Goal: Task Accomplishment & Management: Complete application form

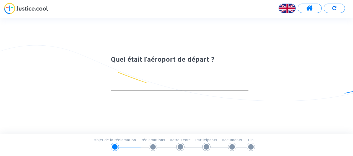
click at [161, 81] on div at bounding box center [180, 84] width 138 height 14
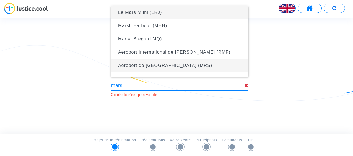
click at [158, 65] on font "Aéroport de Marseille Provence (MRS)" at bounding box center [165, 65] width 94 height 5
type input "Marseille Provence Airport (MRS)"
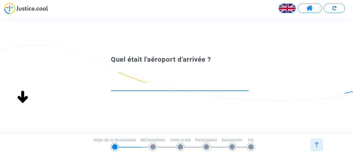
click at [145, 77] on div at bounding box center [180, 84] width 138 height 14
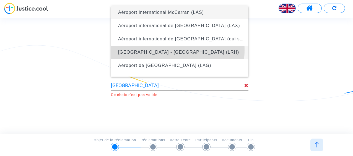
click at [146, 50] on font "La Rochelle - île de Ré (LRH)" at bounding box center [178, 52] width 121 height 5
type input "La Rochelle - île de Ré (LRH)"
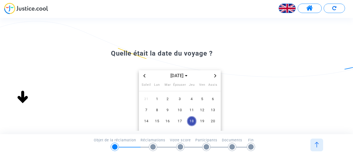
click at [215, 76] on icon "Mois prochain" at bounding box center [215, 75] width 3 height 3
click at [143, 74] on icon "Mois précédent" at bounding box center [144, 75] width 3 height 3
click at [142, 76] on span "Mois précédent" at bounding box center [144, 76] width 7 height 7
click at [143, 76] on icon "Mois précédent" at bounding box center [144, 75] width 3 height 3
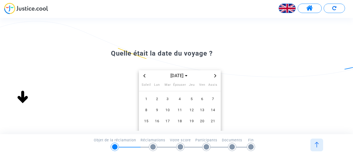
click at [216, 77] on icon "Mois prochain" at bounding box center [215, 75] width 3 height 3
click at [189, 75] on span "Choisissez le mois et l'année" at bounding box center [186, 76] width 4 height 4
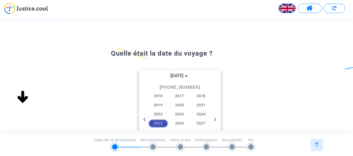
click at [158, 121] on span "2025" at bounding box center [158, 124] width 19 height 8
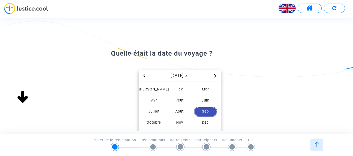
click at [144, 75] on icon "Previous year" at bounding box center [144, 75] width 3 height 3
click at [155, 110] on font "Juillet" at bounding box center [153, 111] width 11 height 4
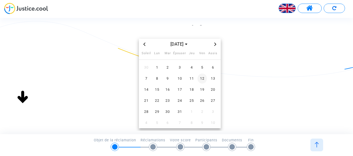
scroll to position [55, 0]
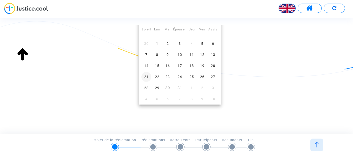
click at [146, 75] on font "21" at bounding box center [146, 77] width 4 height 4
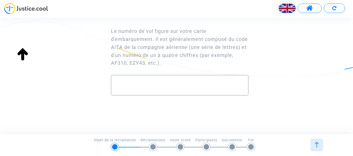
scroll to position [7, 0]
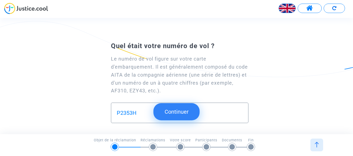
type input "P2353H"
click at [189, 112] on font "Continuer" at bounding box center [177, 112] width 24 height 7
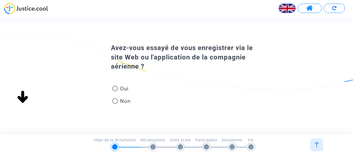
scroll to position [0, 0]
click at [115, 89] on span at bounding box center [115, 89] width 6 height 6
click at [115, 91] on input "Oui" at bounding box center [115, 91] width 0 height 0
radio input "true"
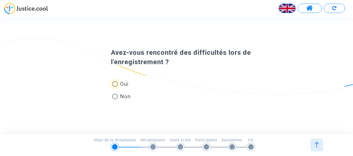
click at [113, 84] on span at bounding box center [115, 84] width 6 height 6
click at [115, 87] on input "Oui" at bounding box center [115, 87] width 0 height 0
radio input "true"
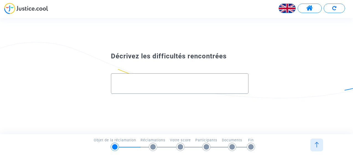
click at [120, 82] on input "text" at bounding box center [180, 84] width 126 height 6
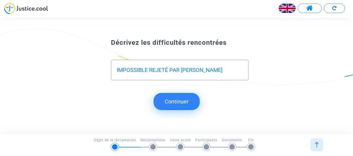
type input "IMPOSSIBLE REJETÉ PAR RYAN AIR"
click at [171, 100] on font "Continuer" at bounding box center [177, 101] width 24 height 7
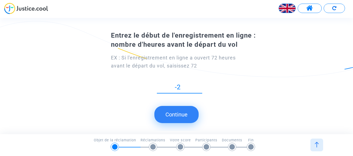
click at [199, 91] on input "-2" at bounding box center [179, 87] width 45 height 7
click at [202, 84] on input "-1" at bounding box center [179, 87] width 45 height 7
click at [202, 84] on input "0" at bounding box center [179, 87] width 45 height 7
click at [202, 84] on input "1" at bounding box center [179, 87] width 45 height 7
click at [202, 84] on input "2" at bounding box center [179, 87] width 45 height 7
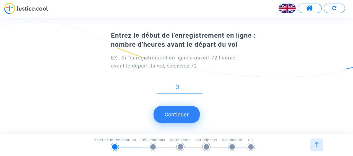
click at [201, 84] on input "3" at bounding box center [179, 87] width 45 height 7
click at [201, 84] on input "4" at bounding box center [179, 87] width 45 height 7
click at [201, 84] on input "5" at bounding box center [179, 87] width 45 height 7
click at [200, 84] on input "6" at bounding box center [179, 87] width 45 height 7
click at [200, 84] on input "8" at bounding box center [179, 87] width 45 height 7
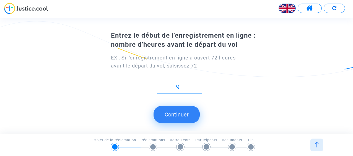
type input "9"
click at [200, 84] on input "9" at bounding box center [179, 87] width 45 height 7
click at [199, 83] on div "9" at bounding box center [179, 86] width 45 height 16
click at [176, 114] on font "Continuer" at bounding box center [177, 114] width 24 height 7
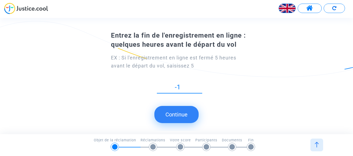
click at [200, 91] on input "-1" at bounding box center [179, 87] width 45 height 7
click at [200, 84] on input "0" at bounding box center [179, 87] width 45 height 7
click at [200, 84] on input "1" at bounding box center [179, 87] width 45 height 7
click at [200, 84] on input "2" at bounding box center [179, 87] width 45 height 7
type input "3"
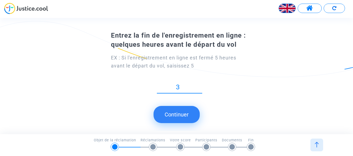
click at [200, 84] on input "3" at bounding box center [179, 87] width 45 height 7
click at [177, 116] on font "Continuer" at bounding box center [177, 114] width 24 height 7
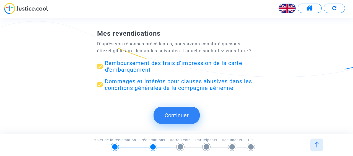
click at [175, 114] on font "Continuer" at bounding box center [177, 115] width 24 height 7
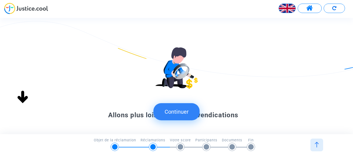
click at [179, 113] on font "Continuer" at bounding box center [177, 112] width 24 height 7
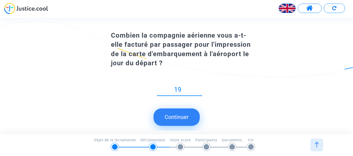
type input "198"
click at [200, 91] on input "196" at bounding box center [179, 89] width 45 height 7
click at [200, 91] on input "195" at bounding box center [179, 89] width 45 height 7
click at [200, 91] on input "194" at bounding box center [179, 89] width 45 height 7
click at [200, 91] on input "193" at bounding box center [179, 89] width 45 height 7
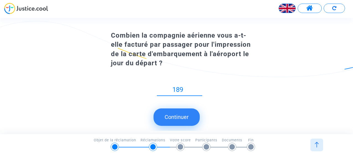
click at [200, 91] on input "189" at bounding box center [179, 89] width 45 height 7
click at [200, 91] on input "184" at bounding box center [179, 89] width 45 height 7
type input "1"
type input "99"
click at [187, 117] on font "Continuer" at bounding box center [177, 117] width 24 height 7
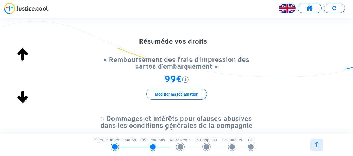
scroll to position [55, 0]
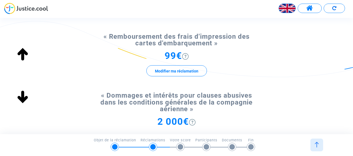
click at [174, 53] on font "99€" at bounding box center [173, 55] width 17 height 11
click at [177, 72] on font "Modifier ma réclamation" at bounding box center [176, 71] width 43 height 4
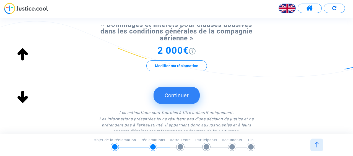
scroll to position [138, 0]
click at [177, 93] on font "Continuer" at bounding box center [177, 95] width 24 height 7
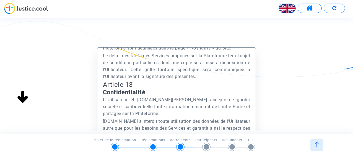
scroll to position [4762, 0]
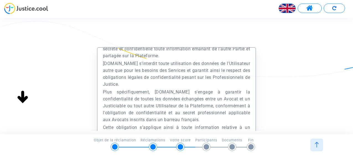
drag, startPoint x: 250, startPoint y: 114, endPoint x: 284, endPoint y: 102, distance: 35.9
click at [251, 114] on div "Préambule Le présent Site est édité et exploité par la société Europe Médiation…" at bounding box center [176, 91] width 159 height 89
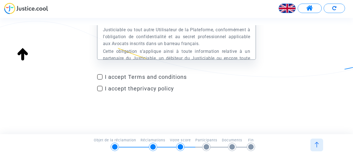
scroll to position [81, 0]
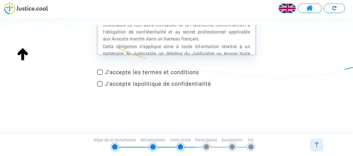
click at [99, 71] on span at bounding box center [100, 72] width 6 height 6
click at [100, 75] on input "J'accepte les termes et conditions" at bounding box center [100, 75] width 0 height 0
checkbox input "true"
click at [99, 83] on span at bounding box center [100, 84] width 6 height 6
click at [100, 87] on input "J'accepte la politique de confidentialité" at bounding box center [100, 87] width 0 height 0
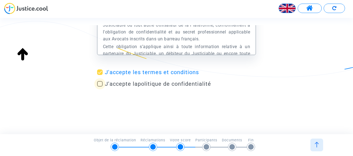
checkbox input "true"
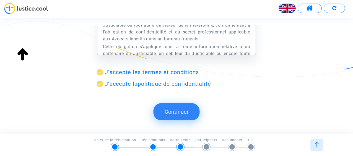
click at [182, 115] on button "Continuer" at bounding box center [177, 111] width 46 height 17
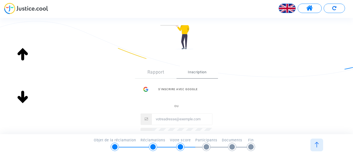
scroll to position [83, 0]
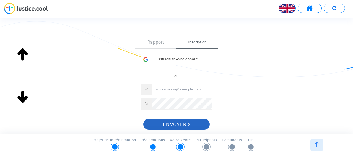
click at [178, 122] on font "Envoyer" at bounding box center [175, 125] width 24 height 6
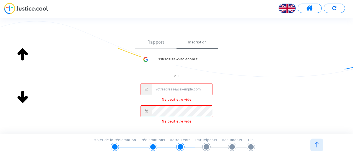
click at [168, 87] on input "E-mail" at bounding box center [182, 89] width 60 height 11
type input "mboulais2@hotmail.com"
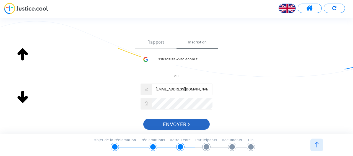
click at [179, 122] on font "Envoyer" at bounding box center [175, 125] width 24 height 6
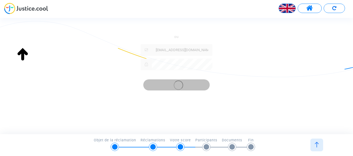
scroll to position [129, 0]
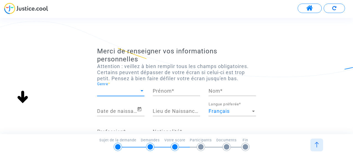
click at [140, 90] on div "Genre" at bounding box center [120, 91] width 47 height 6
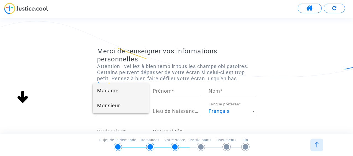
click at [111, 104] on span "Monsieur" at bounding box center [120, 105] width 47 height 15
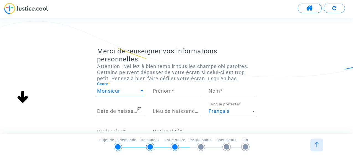
click at [170, 89] on input "Prénom *" at bounding box center [176, 91] width 47 height 6
type input "Michel"
type input "Boulais"
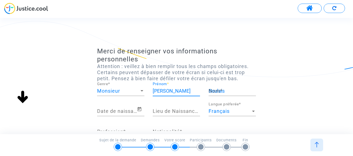
type input "St Armand"
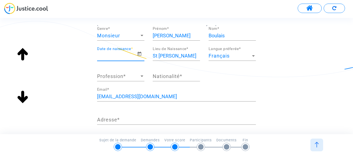
click at [116, 56] on input "Date de naissance *" at bounding box center [117, 56] width 40 height 6
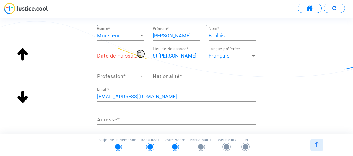
click at [138, 52] on icon "Open calendar" at bounding box center [140, 53] width 4 height 4
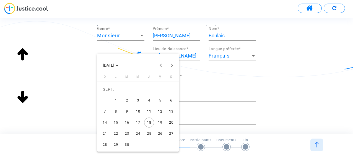
click at [117, 122] on div "15" at bounding box center [116, 123] width 10 height 10
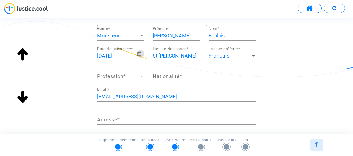
click at [110, 53] on input "15/09/2025" at bounding box center [117, 56] width 40 height 6
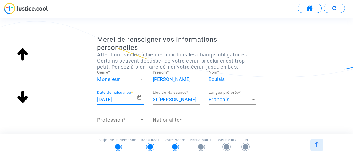
scroll to position [0, 0]
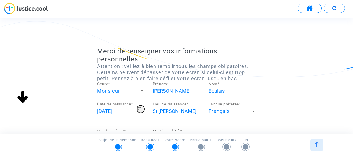
click at [138, 109] on icon "Open calendar" at bounding box center [139, 109] width 5 height 7
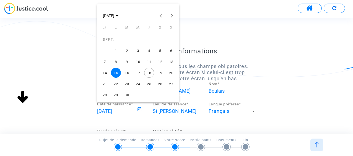
click at [148, 83] on div "25" at bounding box center [149, 84] width 10 height 10
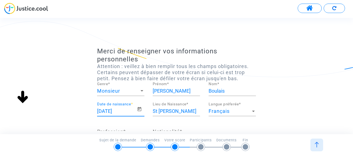
click at [111, 109] on input "25/09/2025" at bounding box center [117, 112] width 40 height 6
click at [140, 109] on icon "Open calendar" at bounding box center [139, 109] width 5 height 7
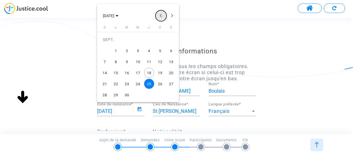
click at [160, 16] on button "Previous month" at bounding box center [161, 15] width 11 height 11
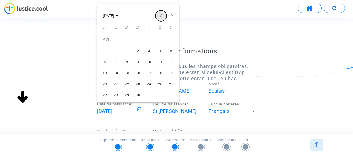
click at [160, 16] on button "Previous month" at bounding box center [161, 15] width 11 height 11
click at [159, 16] on button "Previous month" at bounding box center [161, 15] width 11 height 11
drag, startPoint x: 107, startPoint y: 41, endPoint x: 109, endPoint y: 33, distance: 8.3
click at [107, 40] on td "JANV." at bounding box center [115, 39] width 33 height 11
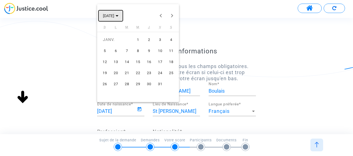
click at [118, 15] on icon "Choose month and year" at bounding box center [117, 15] width 3 height 1
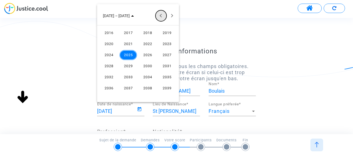
click at [161, 15] on button "Previous 24 years" at bounding box center [161, 15] width 11 height 11
click at [160, 15] on button "Previous 24 years" at bounding box center [161, 15] width 11 height 11
click at [159, 15] on button "Previous 24 years" at bounding box center [161, 15] width 11 height 11
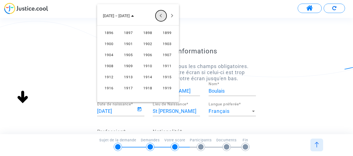
click at [159, 15] on button "Previous 24 years" at bounding box center [161, 15] width 11 height 11
click at [171, 15] on button "Next 24 years" at bounding box center [172, 15] width 11 height 11
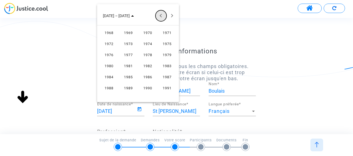
click at [162, 15] on button "Previous 24 years" at bounding box center [161, 15] width 11 height 11
click at [108, 55] on div "1952" at bounding box center [108, 55] width 17 height 10
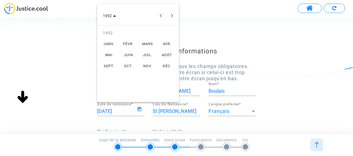
click at [111, 43] on div "JANV." at bounding box center [108, 44] width 17 height 10
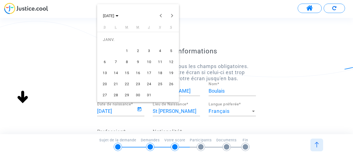
click at [161, 83] on div "25" at bounding box center [160, 84] width 10 height 10
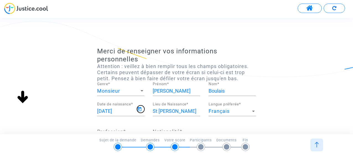
type input "25/01/1952"
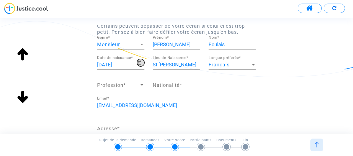
scroll to position [55, 0]
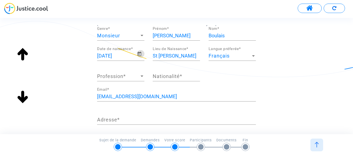
click at [140, 76] on div at bounding box center [142, 77] width 5 height 6
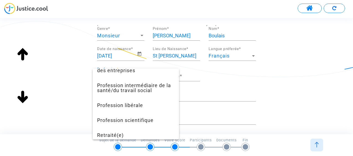
scroll to position [522, 0]
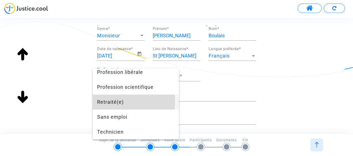
click at [109, 102] on span "Retraité(e)" at bounding box center [136, 102] width 78 height 15
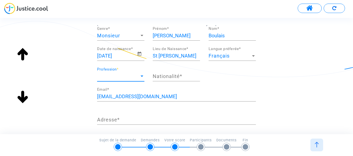
scroll to position [434, 0]
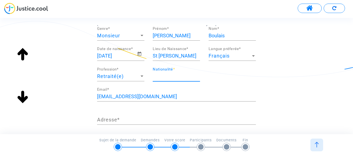
click at [179, 74] on input "Nationalité *" at bounding box center [176, 77] width 47 height 6
click at [282, 77] on div "Merci de renseigner vos informations personnelles Attention : veillez à bien re…" at bounding box center [176, 112] width 353 height 241
click at [158, 72] on div "Nationalité *" at bounding box center [176, 74] width 47 height 14
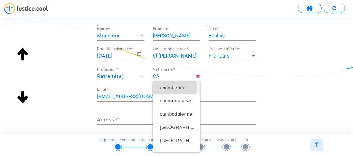
drag, startPoint x: 173, startPoint y: 87, endPoint x: 174, endPoint y: 90, distance: 2.9
click at [173, 88] on span "canadienne" at bounding box center [173, 87] width 26 height 5
type input "canadienne"
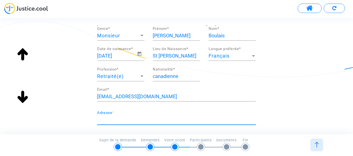
click at [129, 120] on input "Adresse *" at bounding box center [176, 120] width 159 height 6
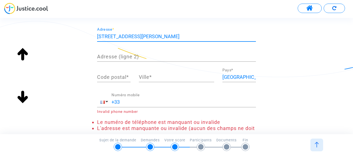
scroll to position [166, 0]
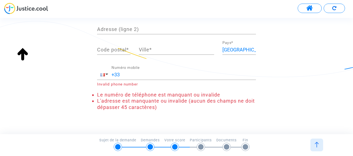
type input "6, 9E AVENUE ST-ARMAND QUÉBEC CANADA J0J1T0"
click at [121, 47] on input "Code postal *" at bounding box center [113, 50] width 33 height 6
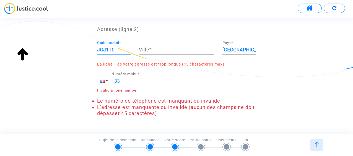
type input "JOJ1T0"
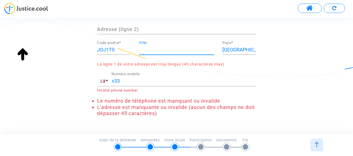
click at [160, 48] on input "Ville *" at bounding box center [176, 50] width 75 height 6
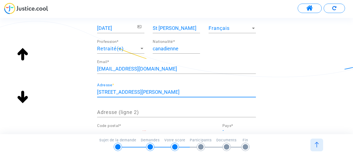
scroll to position [0, 0]
drag, startPoint x: 219, startPoint y: 91, endPoint x: 161, endPoint y: 92, distance: 58.4
click at [161, 92] on input "6, 9E AVENUE ST-ARMAND QUÉBEC CANADA J0J1T0" at bounding box center [176, 92] width 159 height 6
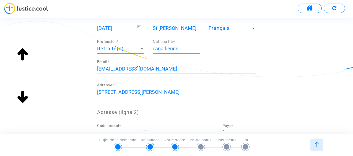
click at [253, 106] on div "Adresse (ligne 2)" at bounding box center [176, 110] width 159 height 14
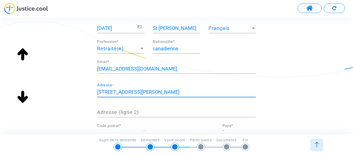
drag, startPoint x: 220, startPoint y: 90, endPoint x: 161, endPoint y: 91, distance: 59.0
click at [161, 91] on input "6, 9E AVENUE ST-ARMAND QUÉBEC CANADA J0J1T0" at bounding box center [176, 92] width 159 height 6
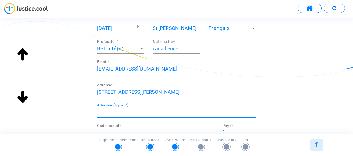
click at [133, 110] on input "Adresse (ligne 2)" at bounding box center [176, 113] width 159 height 6
paste input "QUÉBEC CANADA J0J1T0"
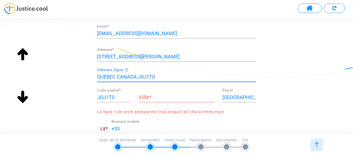
scroll to position [138, 0]
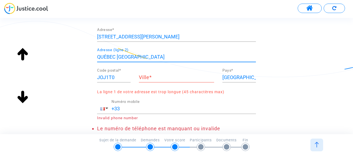
type input "QUÉBEC CANADA"
click at [220, 32] on div "6, 9E AVENUE ST-ARMAND QUÉBEC CANADA J0J1T0 Adresse *" at bounding box center [176, 35] width 159 height 14
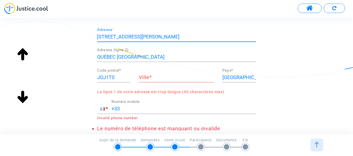
type input "6, 9E AVENUE ST-ARMAND"
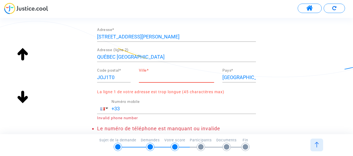
click at [154, 76] on input "Ville *" at bounding box center [176, 78] width 75 height 6
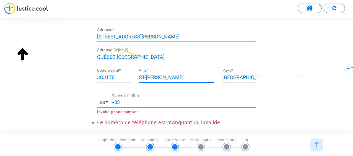
type input "ST-ARMAND"
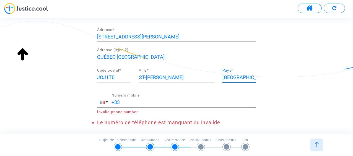
click at [232, 76] on input "France" at bounding box center [239, 78] width 33 height 6
click at [238, 79] on input "France" at bounding box center [239, 78] width 33 height 6
type input "F"
type input "A"
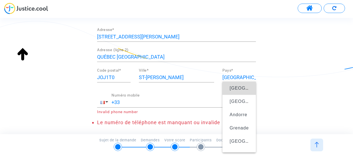
drag, startPoint x: 242, startPoint y: 88, endPoint x: 282, endPoint y: 94, distance: 40.0
click at [242, 88] on span "Canada" at bounding box center [255, 88] width 51 height 5
type input "Canada"
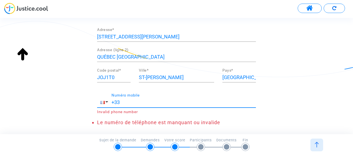
click at [124, 100] on input "+33" at bounding box center [184, 103] width 145 height 6
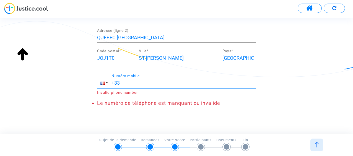
scroll to position [166, 0]
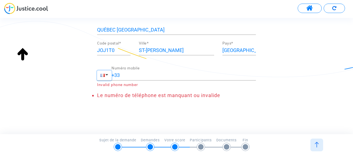
click at [101, 76] on span "button" at bounding box center [102, 75] width 4 height 3
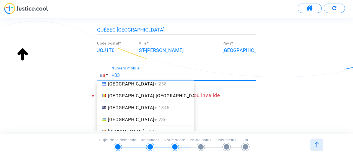
scroll to position [388, 0]
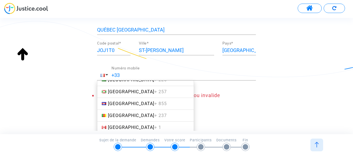
click at [118, 125] on span "Canada + 1" at bounding box center [134, 127] width 53 height 5
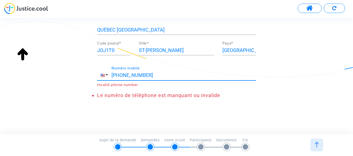
scroll to position [154, 0]
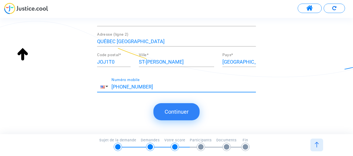
type input "+1 5145924675"
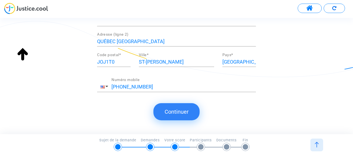
click at [183, 112] on button "Continuer" at bounding box center [177, 111] width 46 height 17
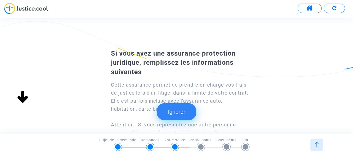
click at [177, 111] on button "Ignorer" at bounding box center [177, 111] width 40 height 17
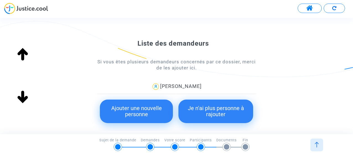
scroll to position [83, 0]
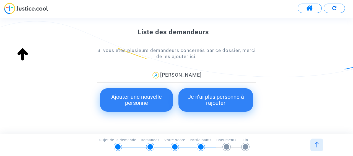
click at [209, 98] on button "Je n'ai plus personne à rajouter" at bounding box center [216, 100] width 75 height 24
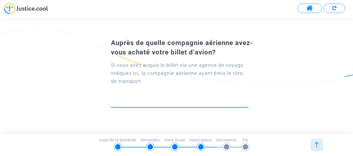
drag, startPoint x: 129, startPoint y: 101, endPoint x: 132, endPoint y: 101, distance: 3.4
click at [129, 101] on input at bounding box center [180, 102] width 138 height 6
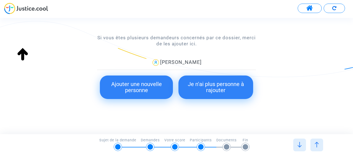
scroll to position [103, 0]
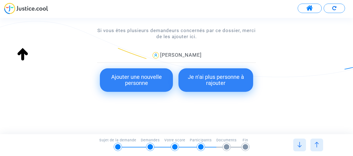
type input "GO VOYAGE"
drag, startPoint x: 259, startPoint y: 126, endPoint x: 266, endPoint y: 125, distance: 6.9
click at [259, 126] on div "Liste des demandeurs Si vous êtes plusieurs demandeurs concernés par ce dossier…" at bounding box center [176, 80] width 353 height 110
click at [317, 146] on img at bounding box center [317, 145] width 6 height 6
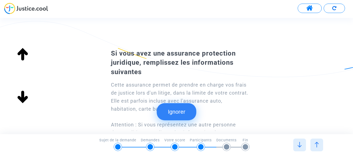
type input "canadienne"
click at [302, 146] on img at bounding box center [300, 145] width 6 height 6
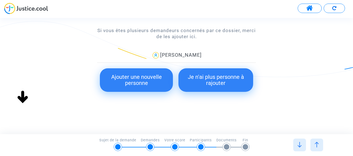
click at [300, 146] on img at bounding box center [300, 145] width 6 height 6
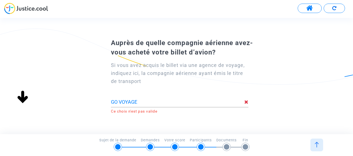
click at [144, 100] on input "GO VOYAGE" at bounding box center [177, 102] width 133 height 6
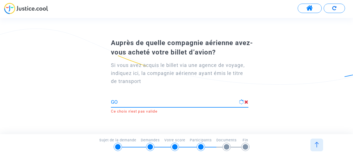
type input "G"
click at [118, 99] on div "RAYN AIR" at bounding box center [177, 100] width 133 height 14
click at [119, 100] on input "RAYN AIR" at bounding box center [177, 102] width 133 height 6
click at [245, 102] on icon at bounding box center [246, 102] width 4 height 5
click at [138, 99] on input "RYAN AIR" at bounding box center [177, 102] width 133 height 6
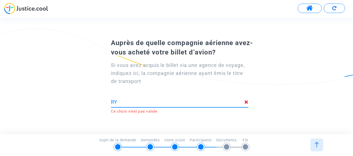
type input "R"
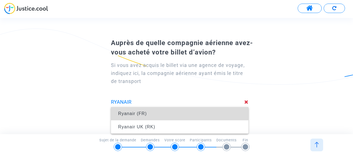
click at [183, 113] on span "Ryanair (FR)" at bounding box center [179, 114] width 129 height 16
type input "Ryanair (FR)"
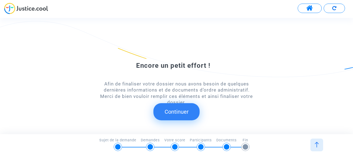
scroll to position [0, 0]
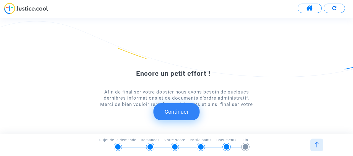
click at [184, 111] on button "Continuer" at bounding box center [177, 111] width 46 height 17
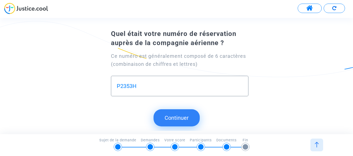
scroll to position [2, 0]
type input "P2353H"
click at [187, 119] on button "Continuer" at bounding box center [177, 117] width 46 height 17
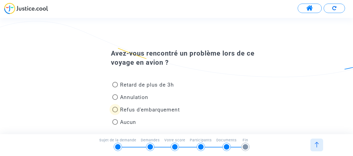
click at [116, 109] on span at bounding box center [115, 110] width 6 height 6
click at [115, 112] on input "Refus d'embarquement" at bounding box center [115, 112] width 0 height 0
radio input "true"
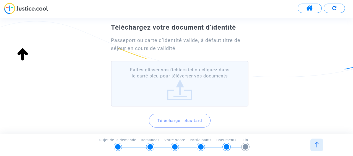
scroll to position [16, 0]
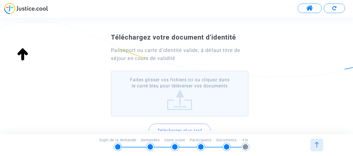
click at [182, 98] on label "Faites glisser vos fichiers ici ou cliquez dans le carré bleu pour téléverser v…" at bounding box center [180, 94] width 138 height 46
click at [0, 0] on input "Faites glisser vos fichiers ici ou cliquez dans le carré bleu pour téléverser v…" at bounding box center [0, 0] width 0 height 0
drag, startPoint x: 169, startPoint y: 94, endPoint x: 146, endPoint y: 89, distance: 24.1
drag, startPoint x: 146, startPoint y: 89, endPoint x: 278, endPoint y: 79, distance: 132.2
click at [278, 79] on div "Téléchargez votre document d'identité Passeport ou carte d’identité valide, à d…" at bounding box center [176, 94] width 353 height 127
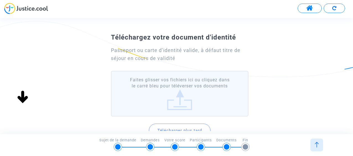
scroll to position [71, 0]
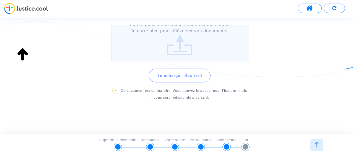
drag, startPoint x: 169, startPoint y: 40, endPoint x: 82, endPoint y: 44, distance: 87.6
click at [82, 44] on div "Téléchargez votre document d'identité Passeport ou carte d’identité valide, à d…" at bounding box center [176, 39] width 353 height 127
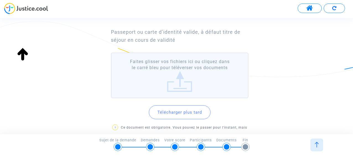
scroll to position [16, 0]
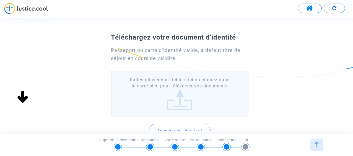
drag, startPoint x: 179, startPoint y: 96, endPoint x: 319, endPoint y: 77, distance: 141.0
click at [319, 77] on div "Téléchargez votre document d'identité Passeport ou carte d’identité valide, à d…" at bounding box center [176, 94] width 353 height 127
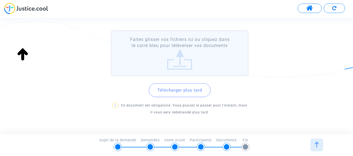
scroll to position [71, 0]
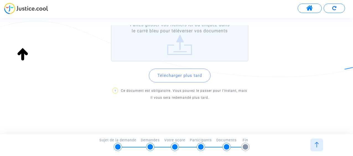
drag, startPoint x: 244, startPoint y: 147, endPoint x: 241, endPoint y: 135, distance: 12.0
click at [243, 145] on div at bounding box center [245, 147] width 8 height 8
click at [184, 74] on button "Télécharger plus tard" at bounding box center [180, 76] width 62 height 14
click at [171, 75] on button "Télécharger plus tard" at bounding box center [180, 76] width 62 height 14
drag, startPoint x: 245, startPoint y: 145, endPoint x: 249, endPoint y: 145, distance: 3.3
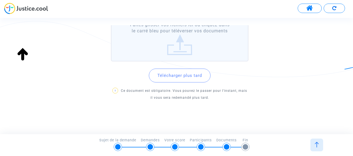
click at [246, 145] on div at bounding box center [246, 147] width 6 height 6
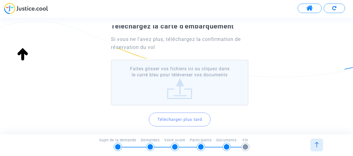
scroll to position [0, 0]
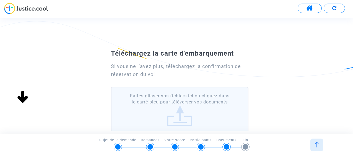
drag, startPoint x: 176, startPoint y: 113, endPoint x: 312, endPoint y: 50, distance: 150.1
click at [314, 51] on div "Téléchargez la carte d'embarquement Si vous ne l'avez plus, téléchargez la conf…" at bounding box center [176, 110] width 353 height 127
drag, startPoint x: 170, startPoint y: 118, endPoint x: 67, endPoint y: 46, distance: 125.6
click at [67, 46] on div "Téléchargez la carte d'embarquement Si vous ne l'avez plus, téléchargez la conf…" at bounding box center [176, 80] width 353 height 110
click at [308, 84] on div "Téléchargez la carte d'embarquement Si vous ne l'avez plus, téléchargez la conf…" at bounding box center [176, 110] width 353 height 127
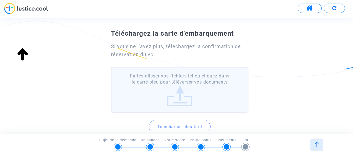
scroll to position [71, 0]
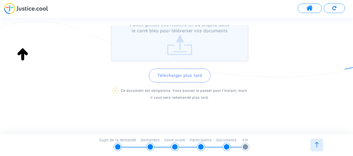
click at [179, 75] on button "Télécharger plus tard" at bounding box center [180, 76] width 62 height 14
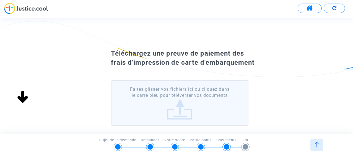
click at [246, 146] on div at bounding box center [246, 147] width 6 height 6
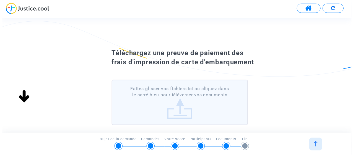
scroll to position [55, 0]
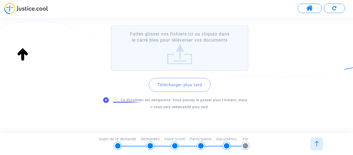
click at [107, 99] on circle "Speechify Inline player Play button" at bounding box center [106, 100] width 6 height 6
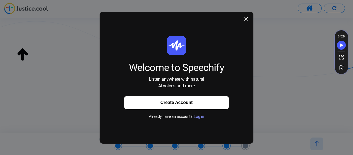
click at [246, 19] on icon at bounding box center [246, 19] width 4 height 4
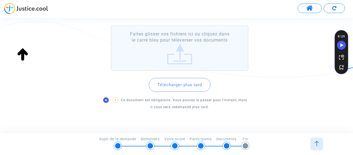
click at [113, 99] on span "?" at bounding box center [115, 100] width 6 height 6
click at [176, 84] on button "Télécharger plus tard" at bounding box center [180, 85] width 62 height 14
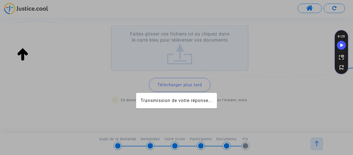
click at [115, 100] on span "?" at bounding box center [116, 100] width 2 height 3
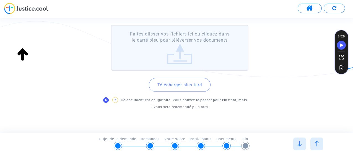
scroll to position [0, 0]
click at [301, 143] on img at bounding box center [300, 144] width 6 height 6
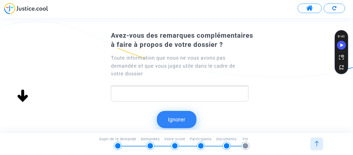
click at [242, 145] on div at bounding box center [245, 145] width 8 height 8
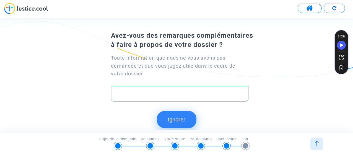
click at [125, 92] on p "Rich Text Editor, main" at bounding box center [180, 93] width 132 height 7
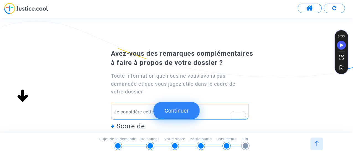
click at [179, 113] on button "Continuer" at bounding box center [177, 110] width 46 height 17
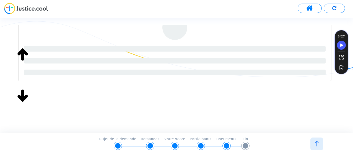
scroll to position [20, 0]
